Goal: Task Accomplishment & Management: Manage account settings

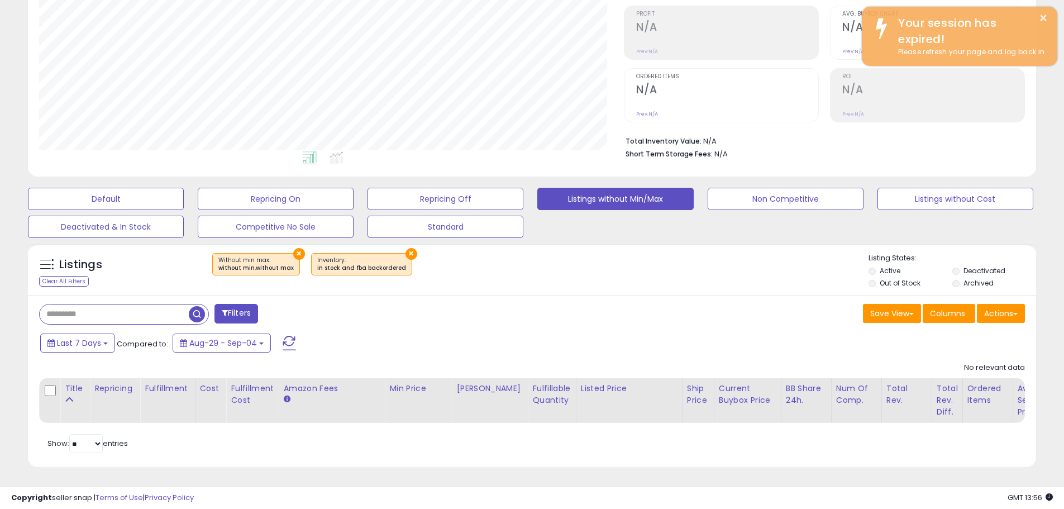
scroll to position [229, 585]
click at [90, 309] on input "text" at bounding box center [123, 314] width 166 height 20
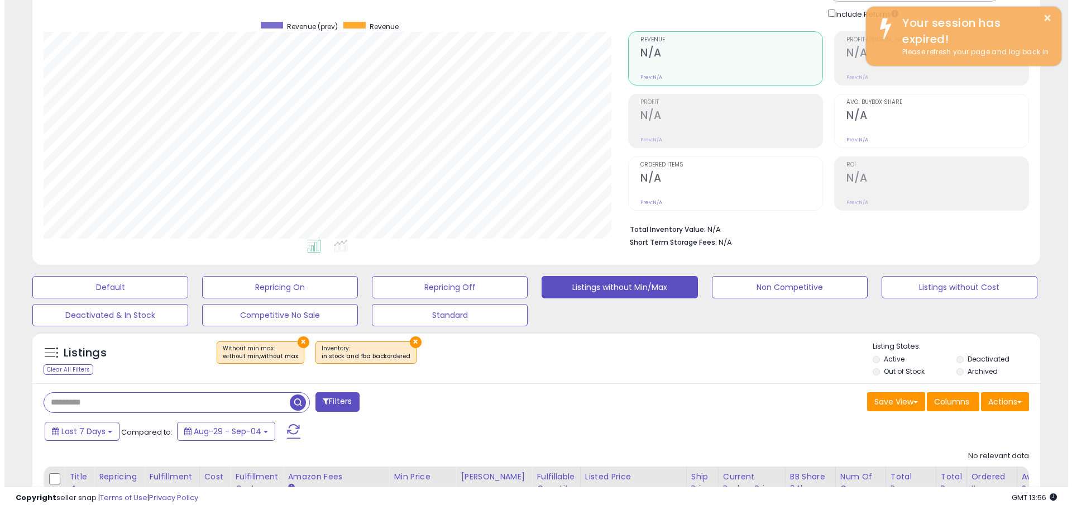
scroll to position [0, 0]
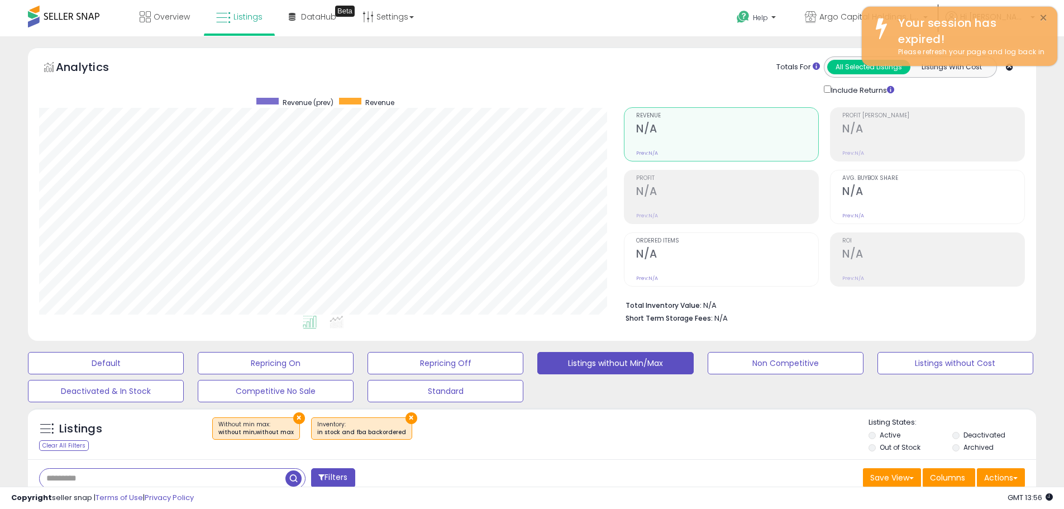
drag, startPoint x: 1041, startPoint y: 20, endPoint x: 866, endPoint y: 92, distance: 188.5
click at [1041, 19] on button "×" at bounding box center [1042, 18] width 9 height 14
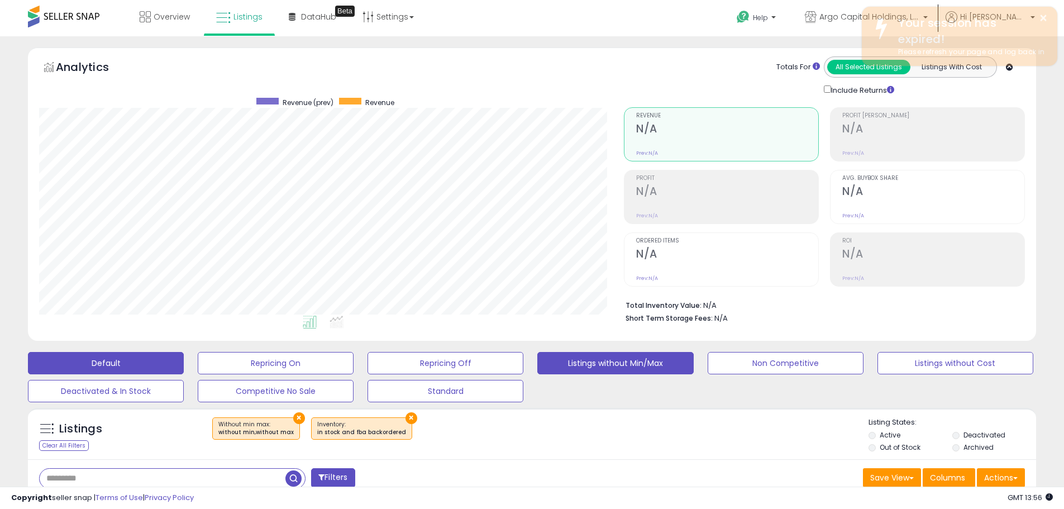
click at [95, 368] on button "Default" at bounding box center [106, 363] width 156 height 22
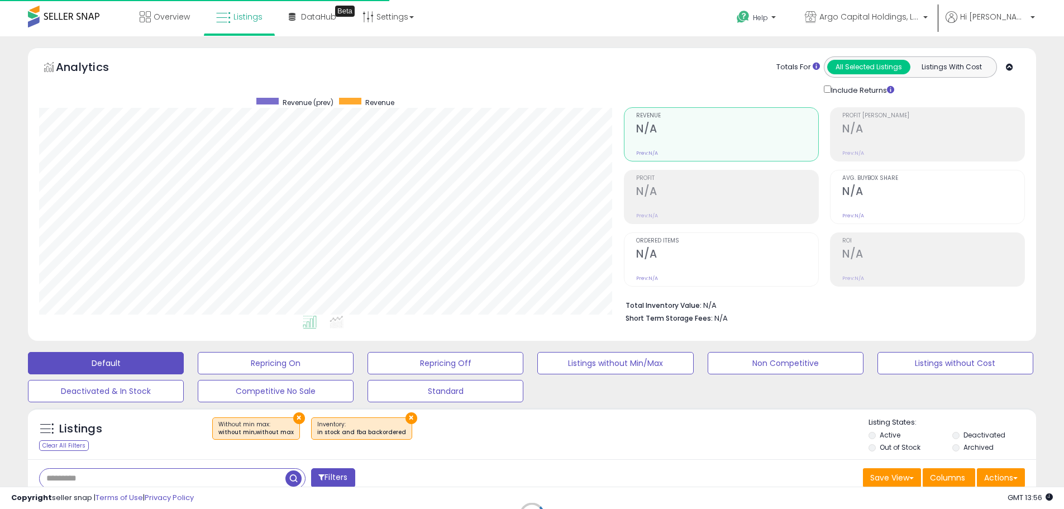
scroll to position [558078, 557722]
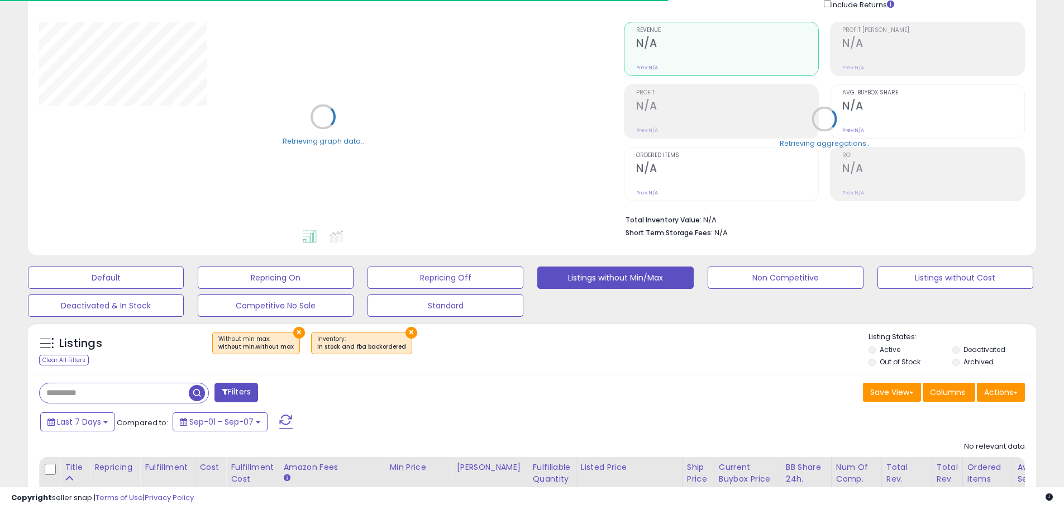
scroll to position [112, 0]
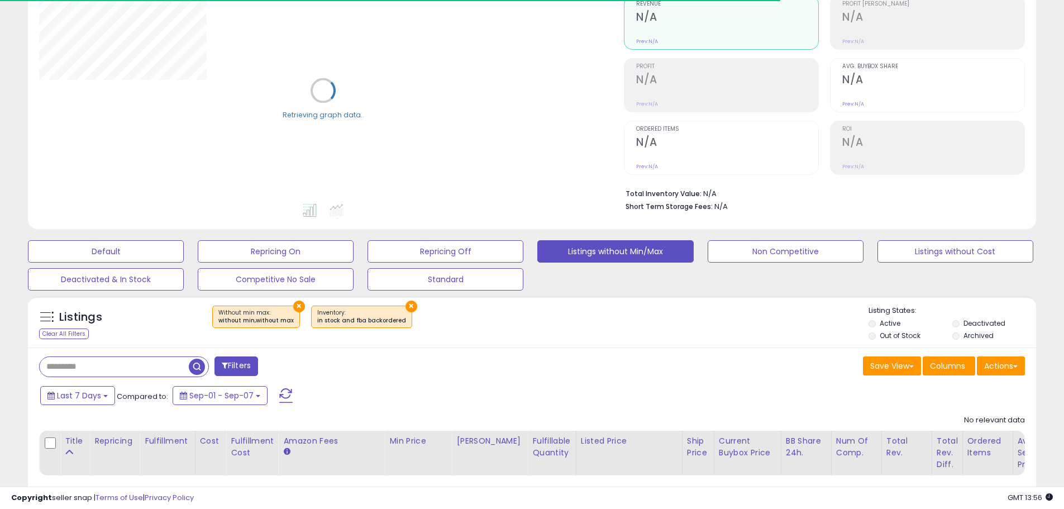
click at [103, 366] on input "text" at bounding box center [114, 367] width 149 height 20
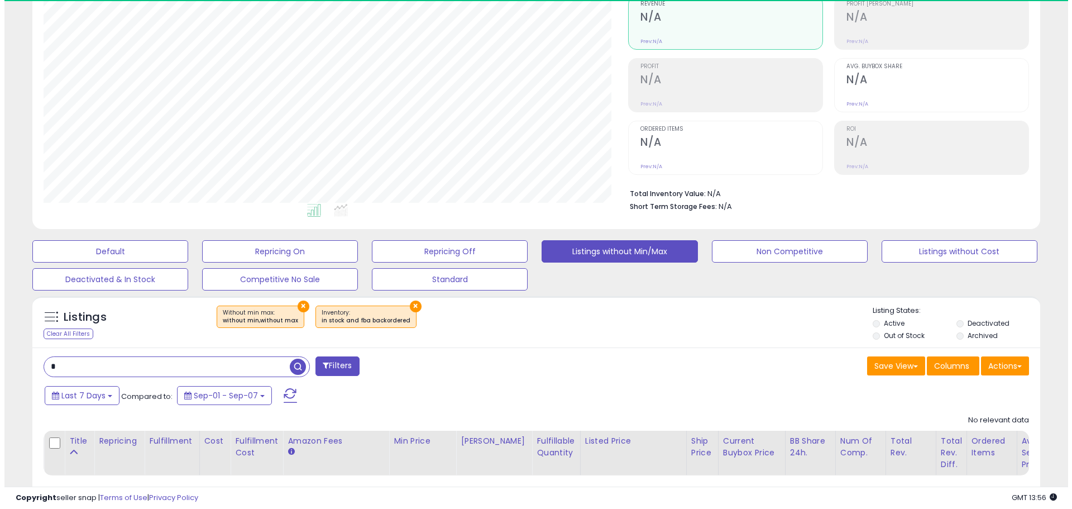
scroll to position [229, 585]
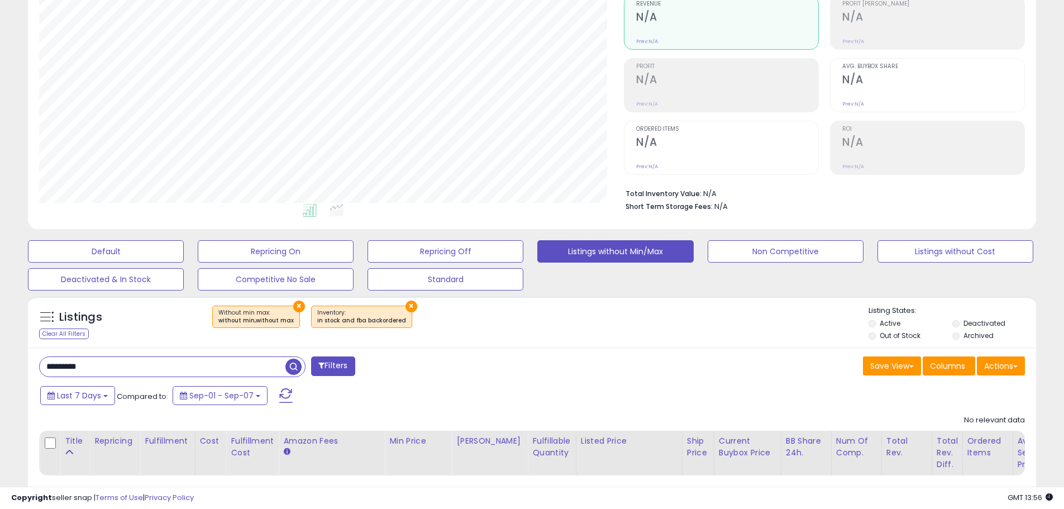
type input "*********"
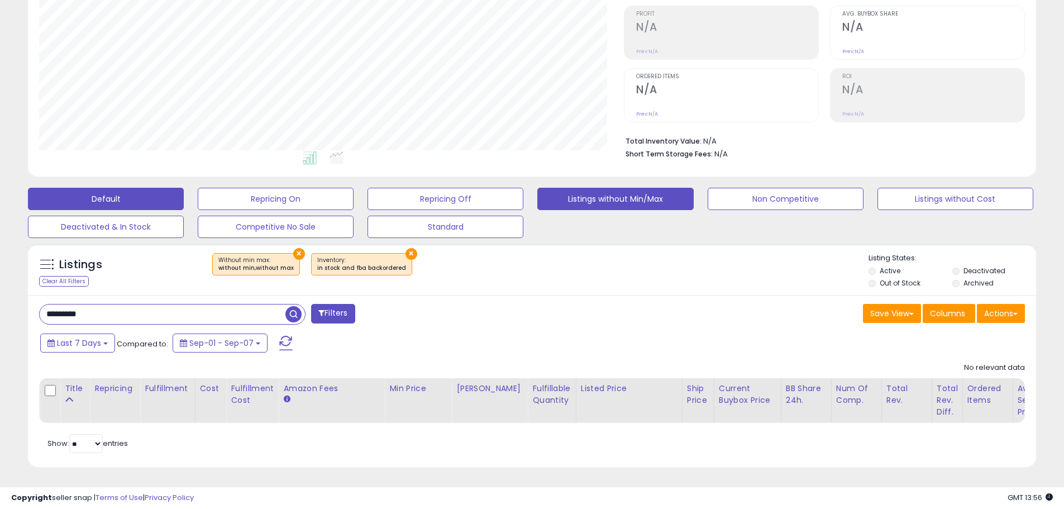
click at [105, 191] on button "Default" at bounding box center [106, 199] width 156 height 22
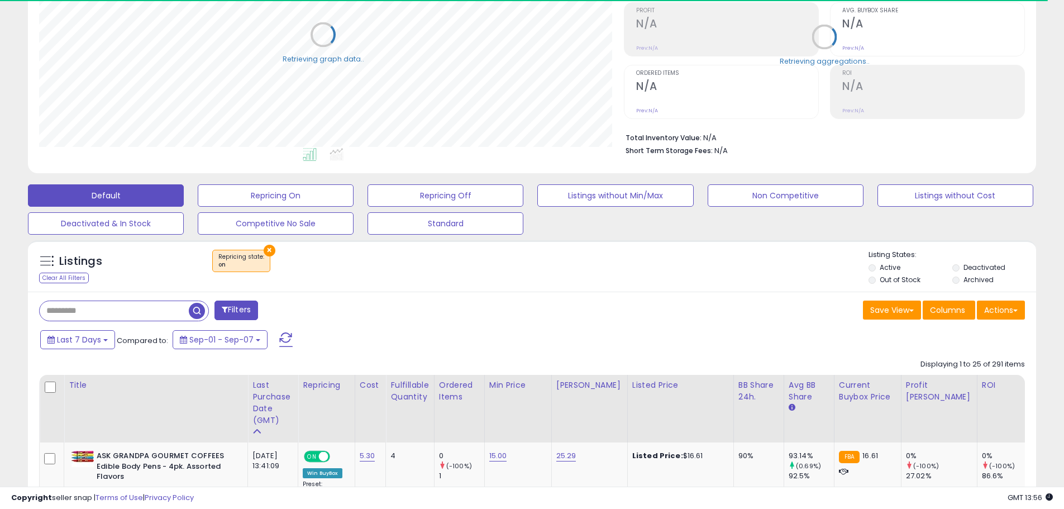
scroll to position [558078, 557722]
click at [117, 301] on input "text" at bounding box center [114, 311] width 149 height 20
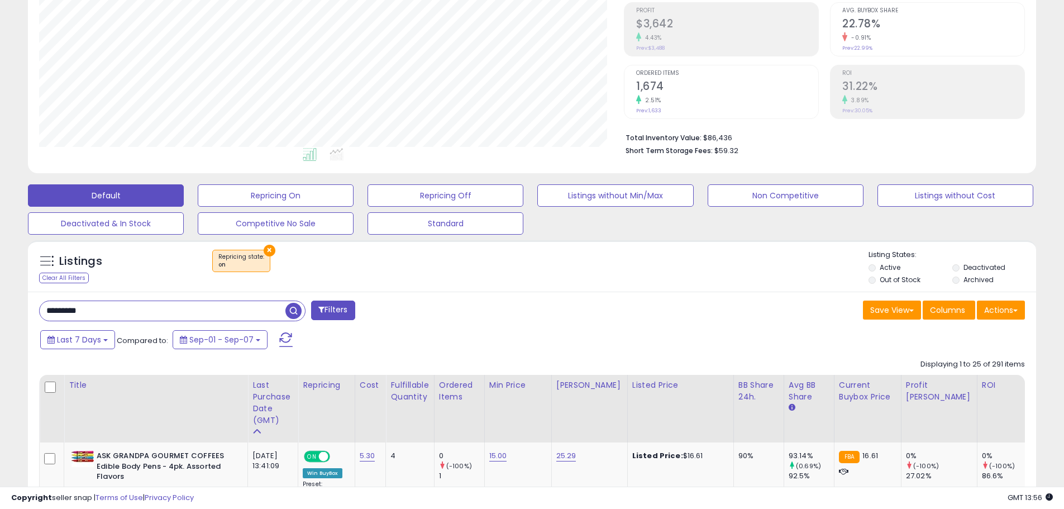
scroll to position [229, 585]
type input "*********"
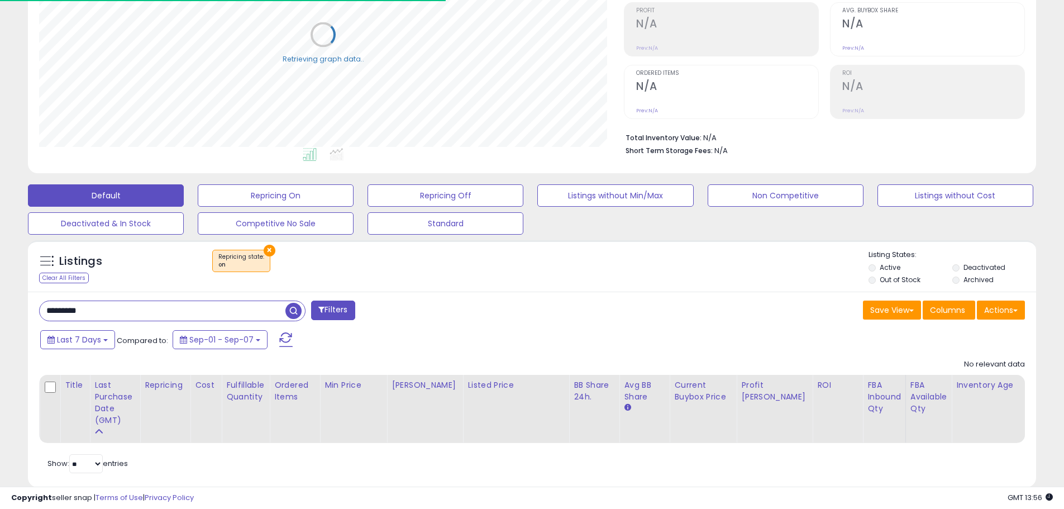
click at [267, 251] on button "×" at bounding box center [270, 251] width 12 height 12
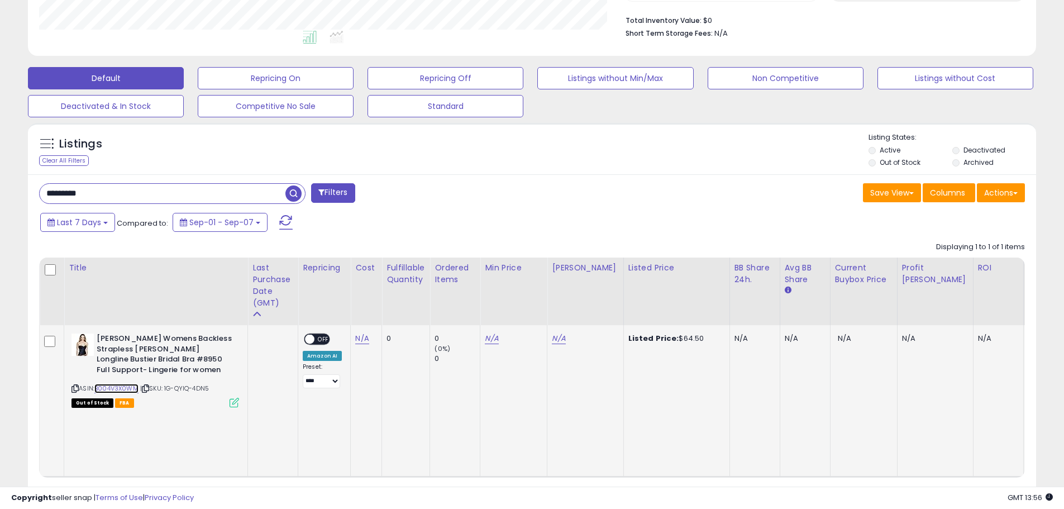
click at [123, 386] on link "B004V3X0WM" at bounding box center [116, 388] width 44 height 9
click at [366, 341] on link "N/A" at bounding box center [361, 338] width 13 height 11
type input "*****"
click at [395, 306] on icon "submit" at bounding box center [392, 309] width 7 height 7
click at [123, 389] on link "B004V3X0WM" at bounding box center [116, 388] width 44 height 9
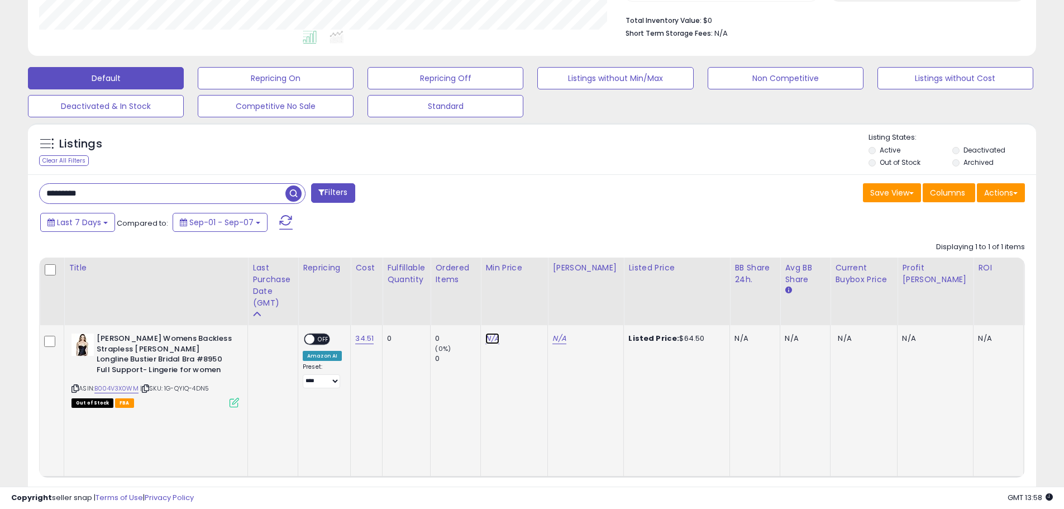
click at [487, 338] on link "N/A" at bounding box center [491, 338] width 13 height 11
type input "****"
click at [531, 309] on button "submit" at bounding box center [521, 309] width 19 height 17
click at [237, 402] on icon at bounding box center [233, 402] width 9 height 9
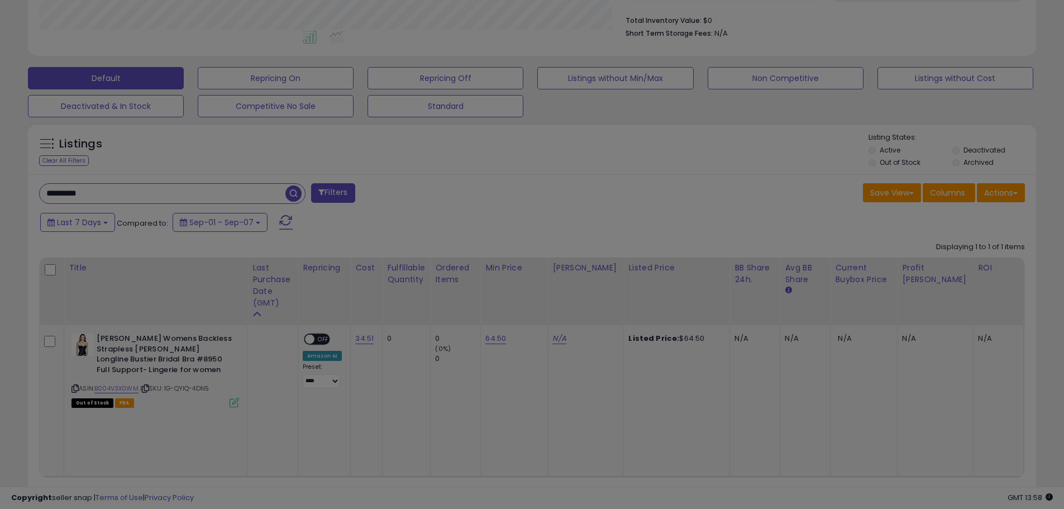
scroll to position [229, 590]
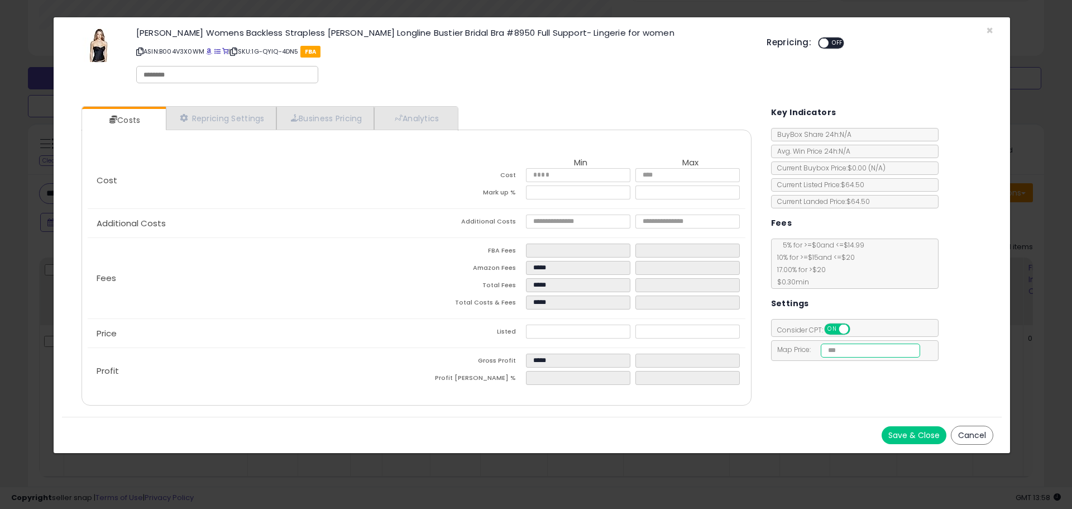
click at [858, 351] on input "number" at bounding box center [871, 350] width 100 height 14
type input "****"
click at [908, 435] on button "Save & Close" at bounding box center [914, 435] width 65 height 18
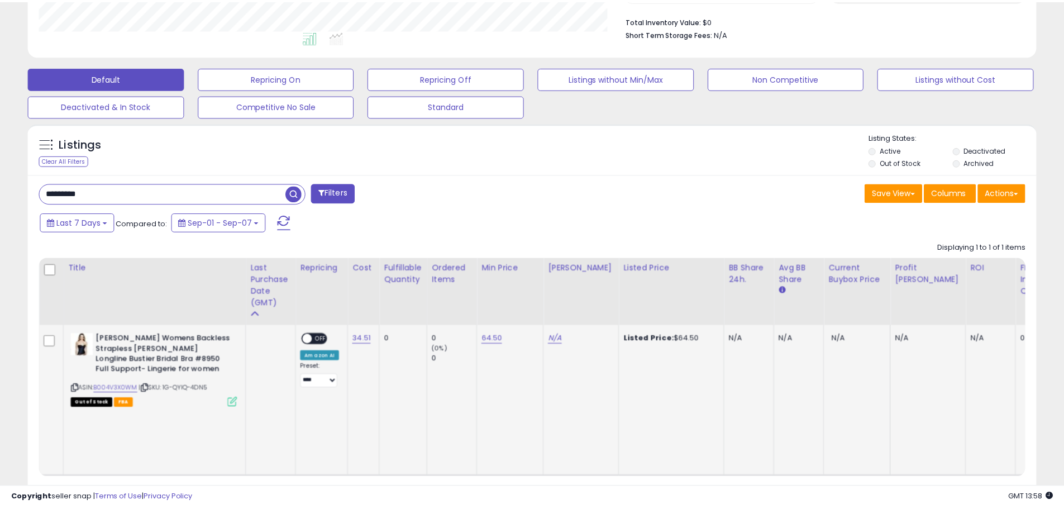
scroll to position [558078, 557722]
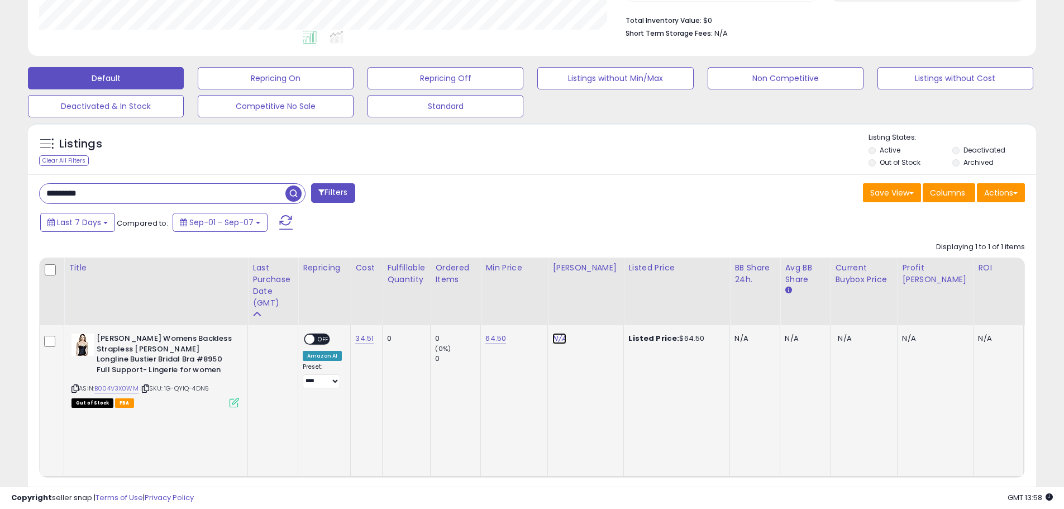
click at [555, 336] on link "N/A" at bounding box center [558, 338] width 13 height 11
type input "****"
click at [592, 306] on icon "submit" at bounding box center [588, 309] width 7 height 7
click at [310, 336] on span at bounding box center [309, 338] width 9 height 9
click at [318, 336] on div "ON OFF" at bounding box center [304, 338] width 26 height 9
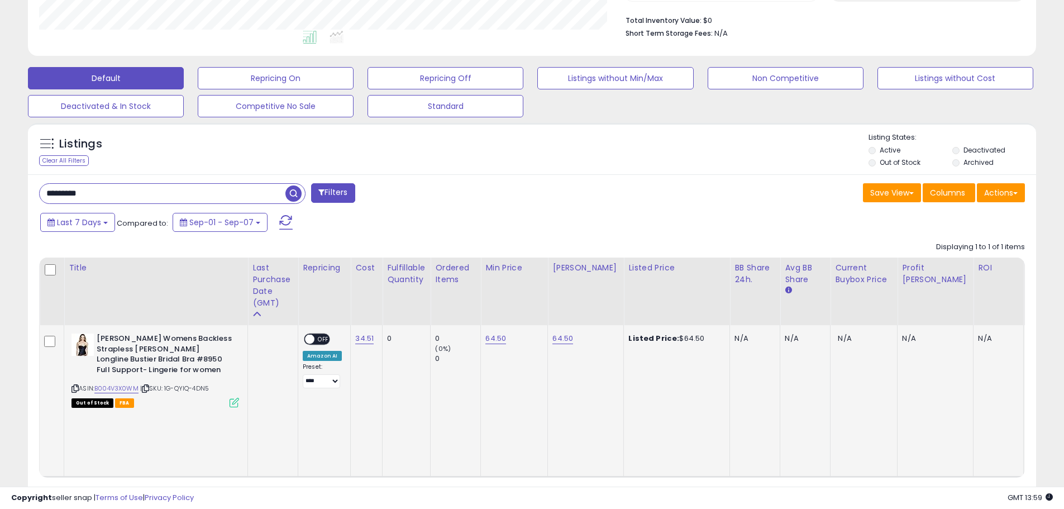
click at [320, 338] on span "OFF" at bounding box center [323, 338] width 18 height 9
